Goal: Book appointment/travel/reservation

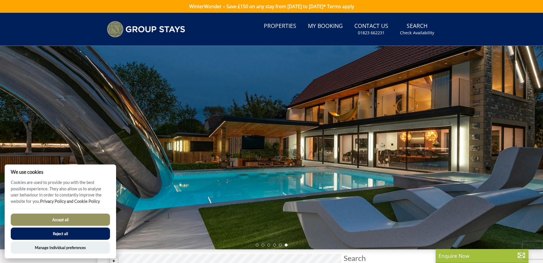
click at [53, 220] on button "Accept all" at bounding box center [60, 219] width 99 height 12
checkbox input "true"
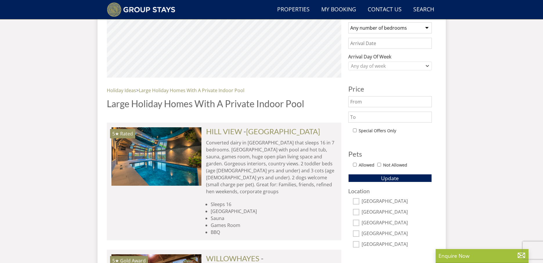
scroll to position [244, 0]
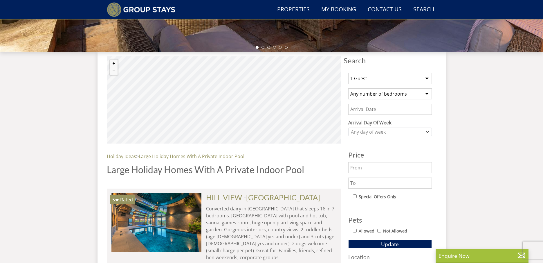
scroll to position [143, 0]
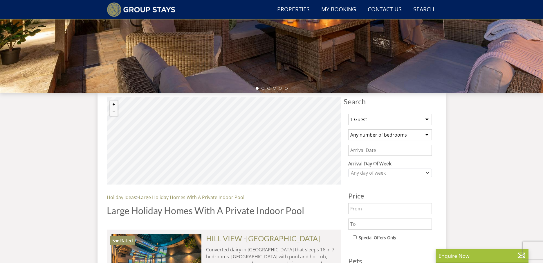
click at [391, 119] on select "1 Guest 2 Guests 3 Guests 4 Guests 5 Guests 6 Guests 7 Guests 8 Guests 9 Guests…" at bounding box center [390, 119] width 84 height 11
select select "11"
click at [348, 114] on select "1 Guest 2 Guests 3 Guests 4 Guests 5 Guests 6 Guests 7 Guests 8 Guests 9 Guests…" at bounding box center [390, 119] width 84 height 11
click at [373, 129] on select "Any number of bedrooms 4 Bedrooms 5 Bedrooms 6 Bedrooms 7 Bedrooms 8 Bedrooms 9…" at bounding box center [390, 134] width 84 height 11
select select "7"
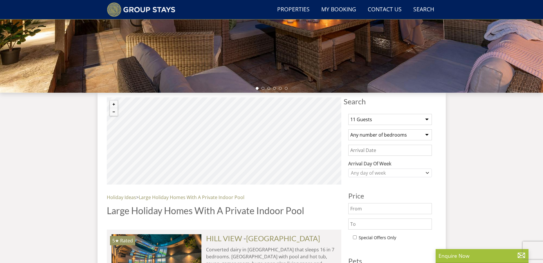
click at [348, 129] on select "Any number of bedrooms 4 Bedrooms 5 Bedrooms 6 Bedrooms 7 Bedrooms 8 Bedrooms 9…" at bounding box center [390, 134] width 84 height 11
click at [362, 152] on input "Date" at bounding box center [390, 150] width 84 height 11
click at [404, 174] on div "Any day of week" at bounding box center [387, 173] width 75 height 6
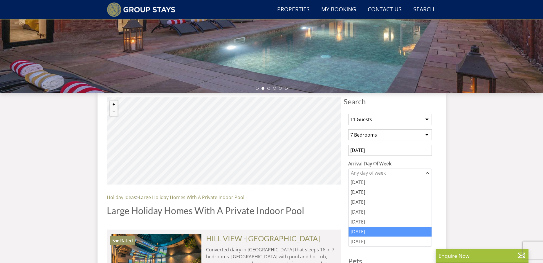
click at [388, 231] on div "[DATE]" at bounding box center [390, 231] width 83 height 10
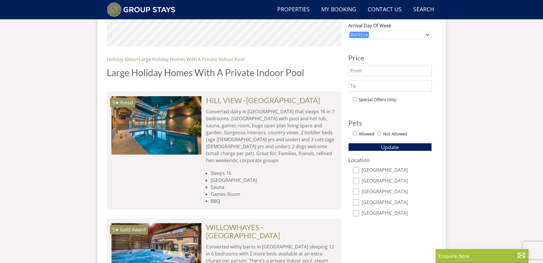
scroll to position [289, 0]
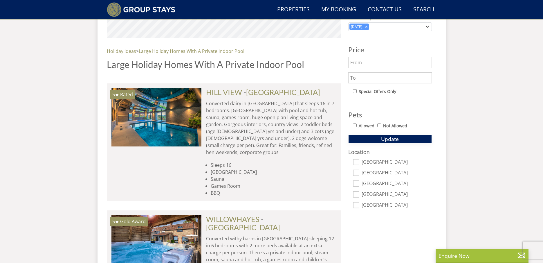
click at [399, 142] on button "Update" at bounding box center [390, 139] width 84 height 8
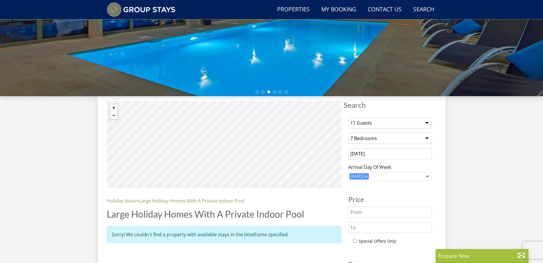
scroll to position [134, 0]
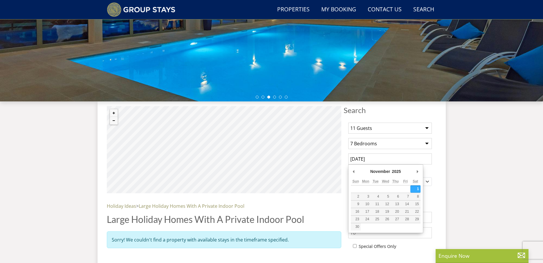
click at [384, 159] on input "[DATE]" at bounding box center [390, 158] width 84 height 11
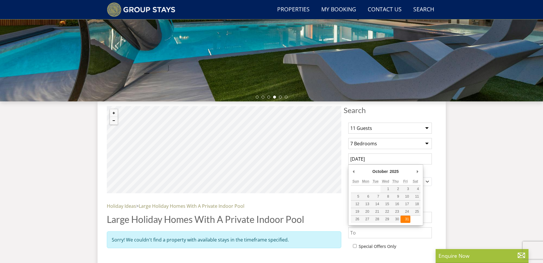
type input "[DATE]"
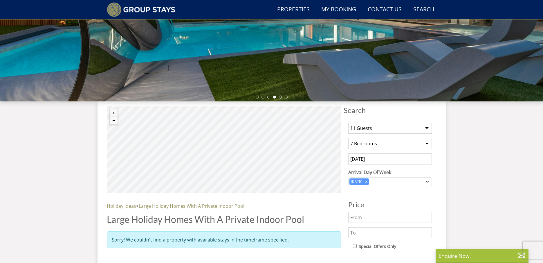
click at [456, 197] on div "Search Menu Properties My Booking Contact Us [PHONE_NUMBER] Search Check Availa…" at bounding box center [271, 102] width 543 height 446
click at [368, 181] on icon "Combobox" at bounding box center [367, 181] width 2 height 2
click at [377, 182] on div "Any day of week" at bounding box center [387, 181] width 75 height 6
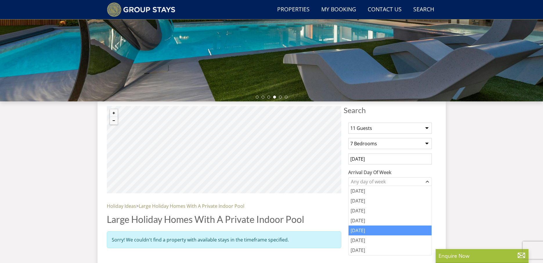
click at [374, 230] on div "[DATE]" at bounding box center [390, 230] width 83 height 10
click at [440, 197] on div "Search Search 1 Guest 2 Guests 3 Guests 4 Guests 5 Guests 6 Guests 7 Guests 8 G…" at bounding box center [272, 208] width 348 height 214
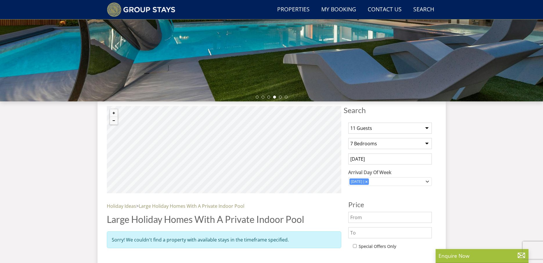
scroll to position [255, 0]
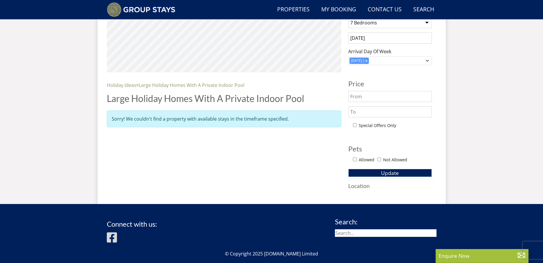
click at [401, 175] on button "Update" at bounding box center [390, 173] width 84 height 8
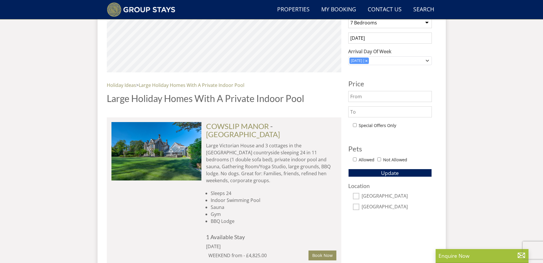
click at [496, 175] on div "Search Menu Properties My Booking Contact Us [PHONE_NUMBER] Search Check Availa…" at bounding box center [271, 128] width 543 height 741
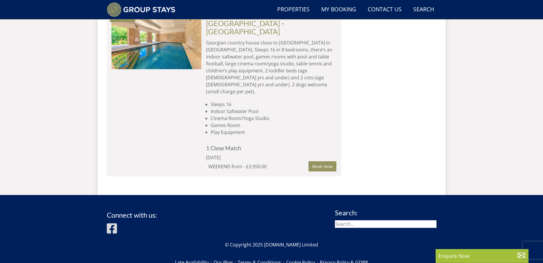
scroll to position [560, 0]
